Goal: Information Seeking & Learning: Learn about a topic

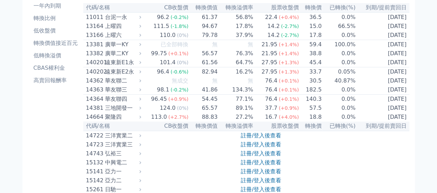
scroll to position [104, 0]
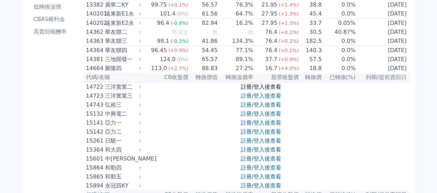
click at [274, 90] on link "註冊/登入後查看" at bounding box center [261, 87] width 40 height 7
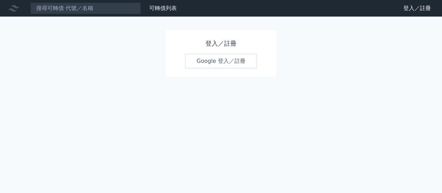
click at [240, 66] on link "Google 登入／註冊" at bounding box center [221, 61] width 72 height 15
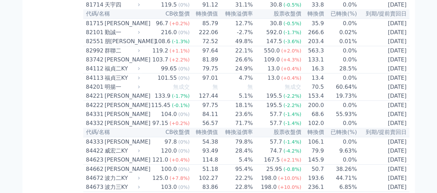
scroll to position [3593, 0]
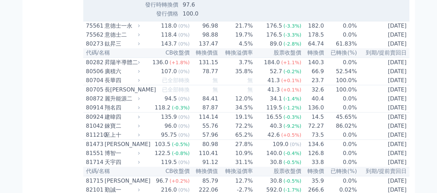
scroll to position [3628, 0]
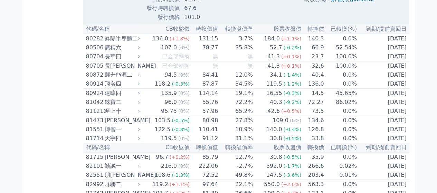
scroll to position [3697, 0]
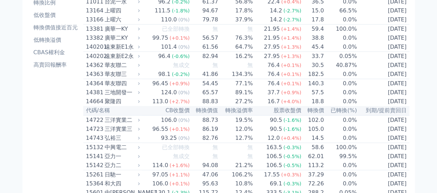
scroll to position [0, 0]
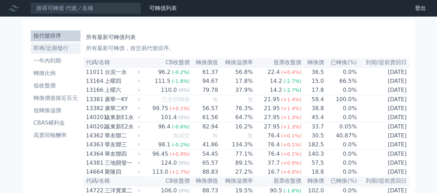
click at [49, 51] on li "即將/近期發行" at bounding box center [56, 48] width 50 height 8
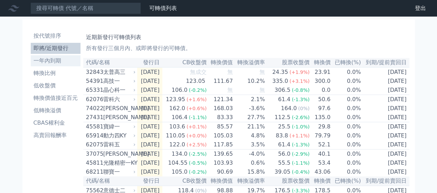
click at [52, 63] on li "一年內到期" at bounding box center [56, 61] width 50 height 8
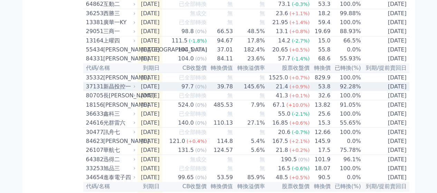
scroll to position [622, 0]
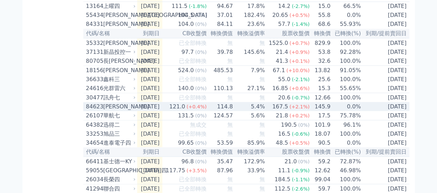
click at [112, 111] on div "[PERSON_NAME]" at bounding box center [118, 106] width 31 height 8
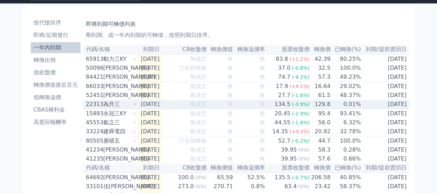
scroll to position [0, 0]
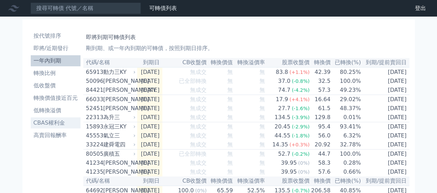
click at [55, 123] on li "CBAS權利金" at bounding box center [56, 123] width 50 height 8
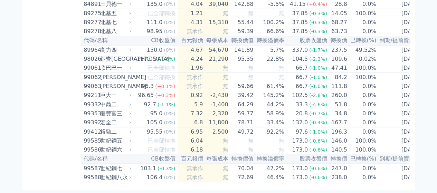
scroll to position [3874, 0]
